Goal: Information Seeking & Learning: Learn about a topic

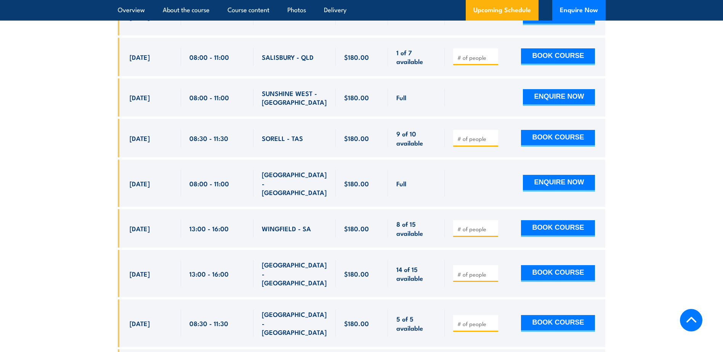
scroll to position [1233, 0]
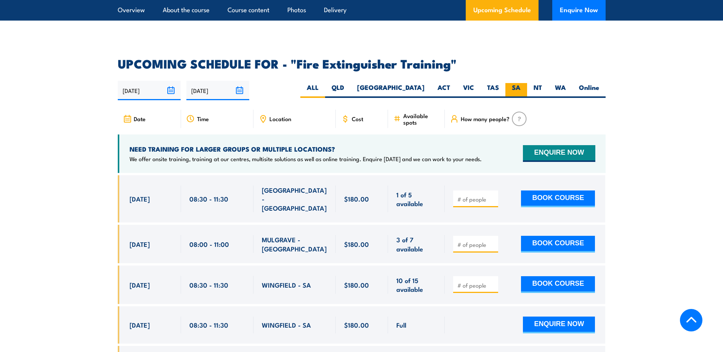
click at [512, 83] on label "SA" at bounding box center [517, 90] width 22 height 15
click at [521, 83] on input "SA" at bounding box center [523, 85] width 5 height 5
radio input "true"
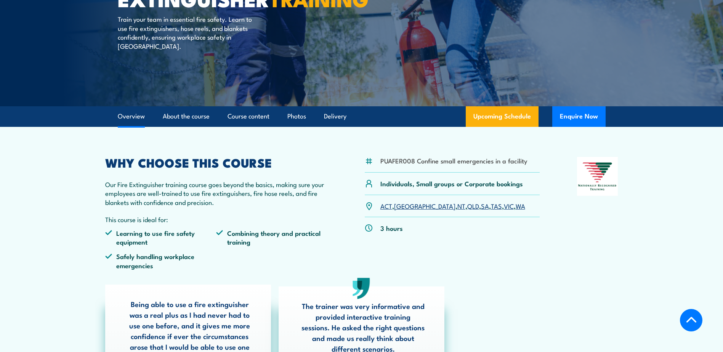
scroll to position [0, 0]
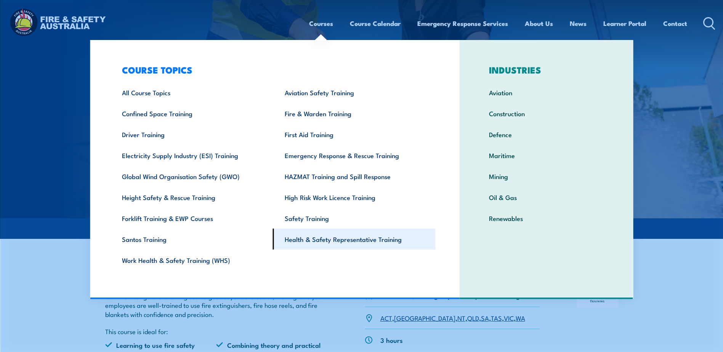
click at [332, 243] on link "Health & Safety Representative Training" at bounding box center [354, 239] width 163 height 21
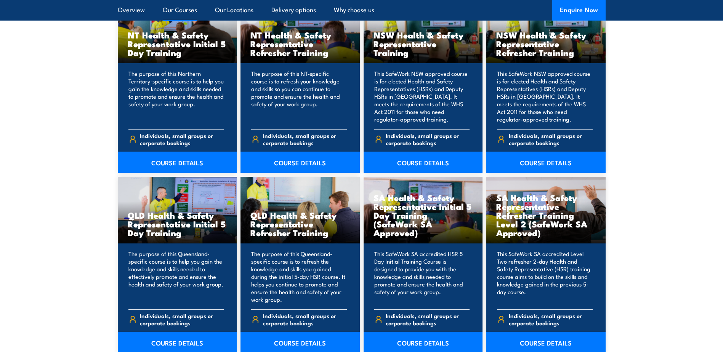
scroll to position [893, 0]
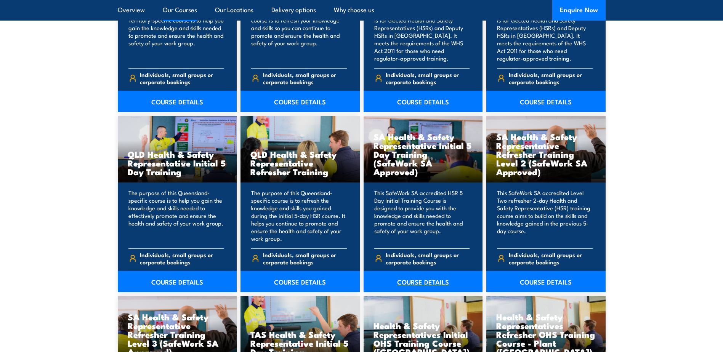
click at [450, 288] on link "COURSE DETAILS" at bounding box center [423, 281] width 119 height 21
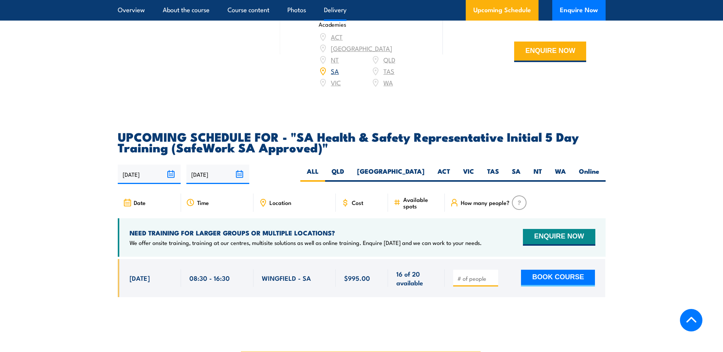
scroll to position [1164, 0]
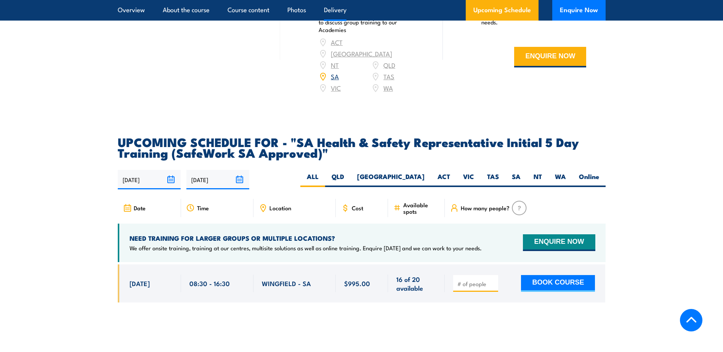
click at [173, 185] on input "[DATE]" at bounding box center [149, 179] width 63 height 19
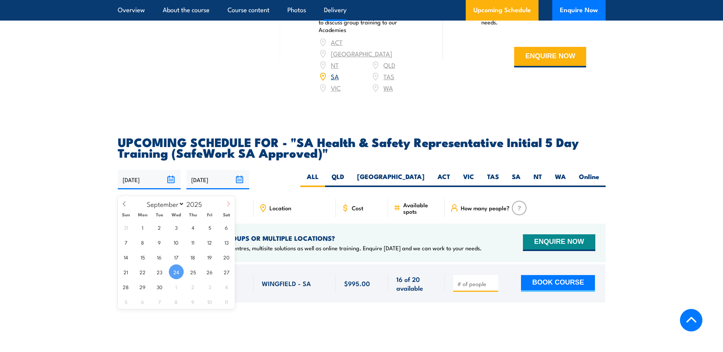
click at [233, 202] on span at bounding box center [228, 206] width 13 height 21
select select "9"
click at [175, 223] on span "1" at bounding box center [176, 227] width 15 height 15
type input "[DATE]"
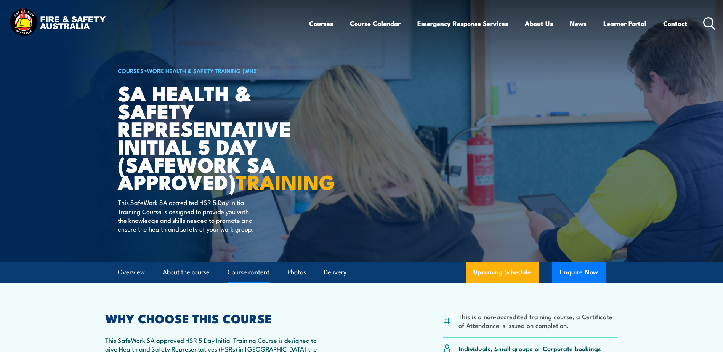
click at [241, 283] on link "Course content" at bounding box center [249, 272] width 42 height 20
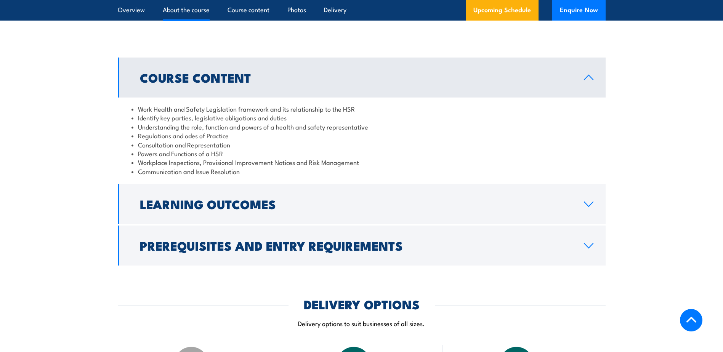
scroll to position [724, 0]
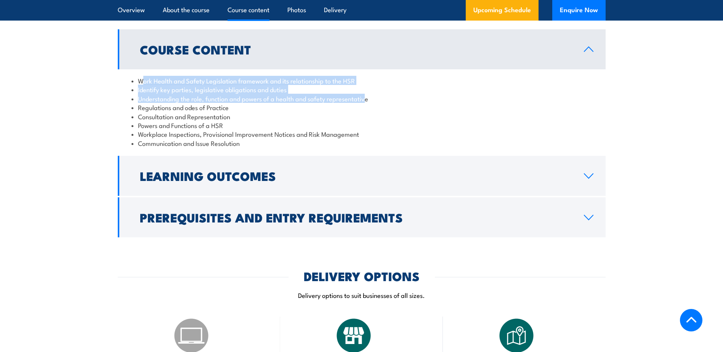
drag, startPoint x: 145, startPoint y: 97, endPoint x: 366, endPoint y: 113, distance: 222.1
click at [366, 113] on ul "Work Health and Safety Legislation framework and its relationship to the HSR Id…" at bounding box center [362, 111] width 461 height 71
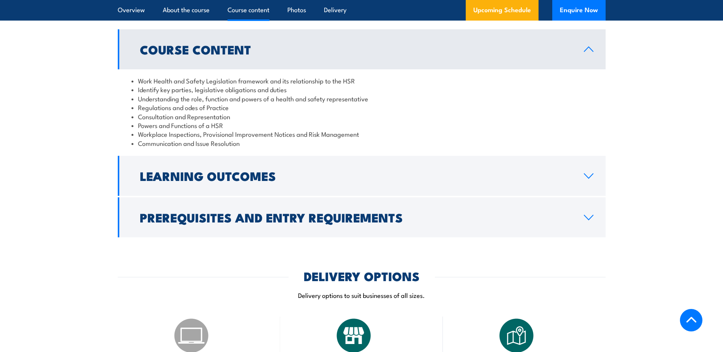
click at [190, 112] on li "Regulations and odes of Practice" at bounding box center [362, 107] width 461 height 9
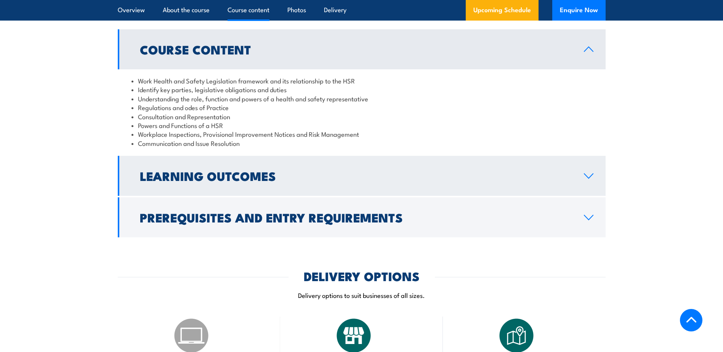
click at [556, 196] on link "Learning Outcomes" at bounding box center [362, 176] width 488 height 40
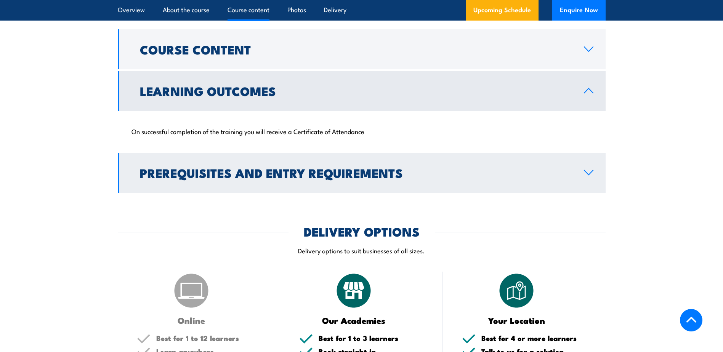
click at [367, 178] on h2 "Prerequisites and Entry Requirements" at bounding box center [356, 172] width 432 height 11
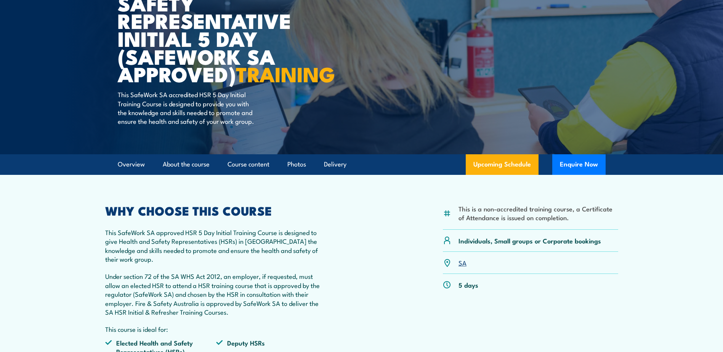
scroll to position [0, 0]
